Goal: Information Seeking & Learning: Find specific fact

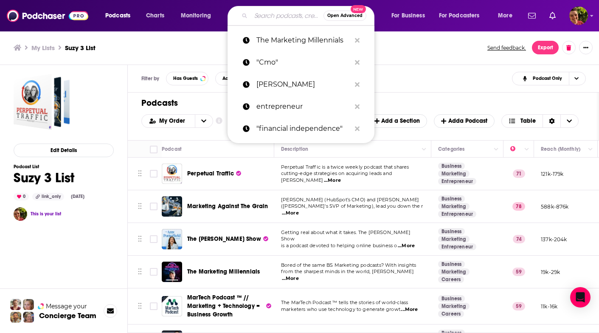
click at [258, 14] on input "Search podcasts, credits, & more..." at bounding box center [287, 16] width 73 height 14
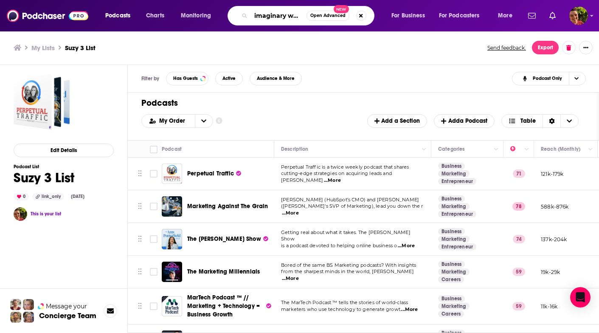
scroll to position [0, 3]
type input "imaginary worlds"
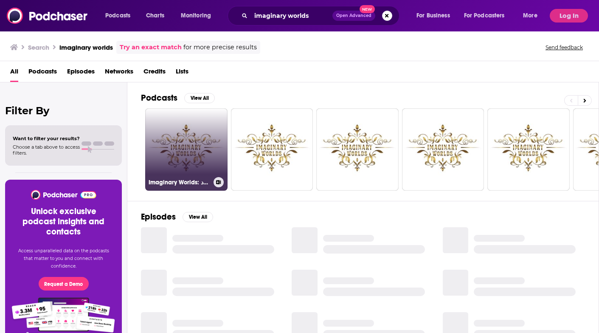
click at [179, 143] on link "Imaginary Worlds: فن ونحت الورود" at bounding box center [186, 149] width 82 height 82
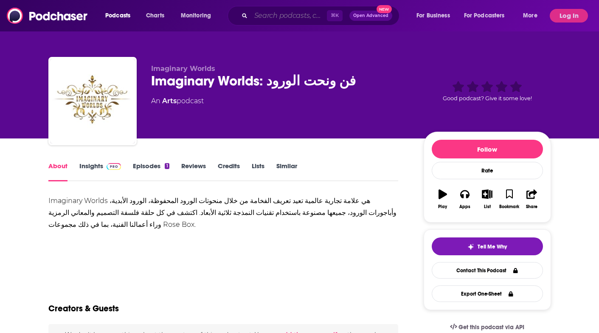
click at [263, 22] on input "Search podcasts, credits, & more..." at bounding box center [289, 16] width 76 height 14
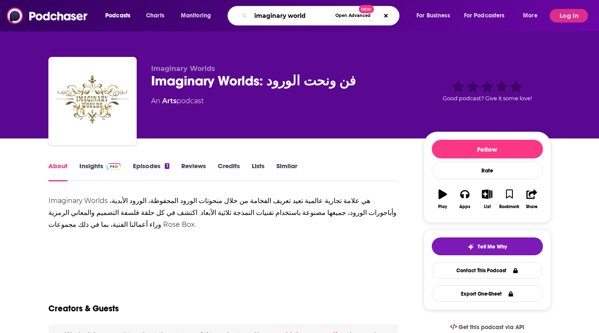
type input "imaginary worlds"
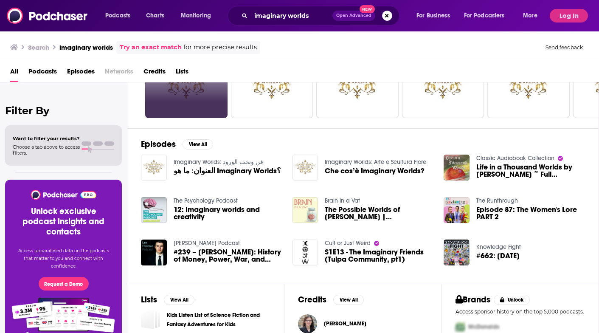
scroll to position [86, 0]
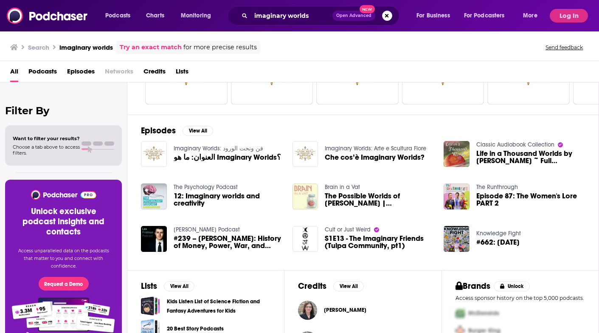
click at [299, 6] on div "Podcasts Charts Monitoring imaginary worlds Open Advanced New For Business For …" at bounding box center [299, 15] width 599 height 31
click at [312, 14] on input "imaginary worlds" at bounding box center [291, 16] width 81 height 14
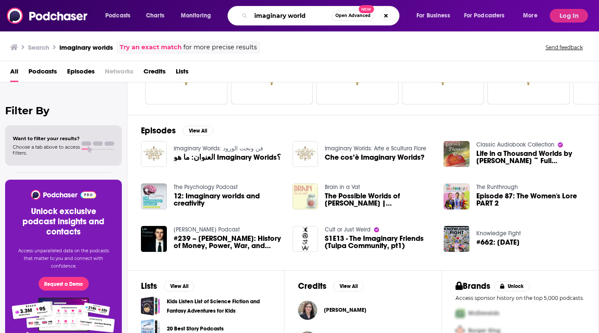
type input "imaginary world"
